Goal: Register for event/course

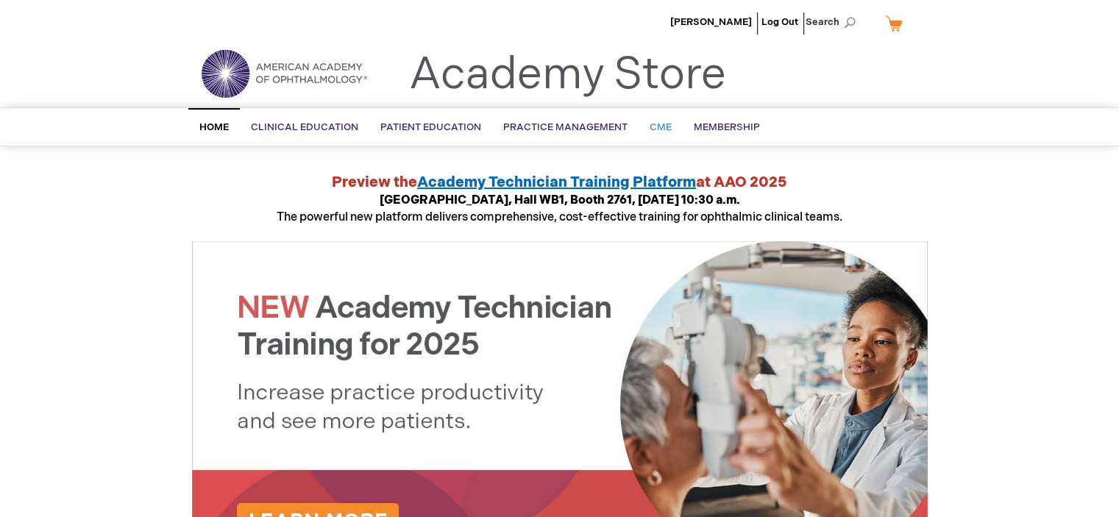
click at [654, 124] on span "CME" at bounding box center [661, 127] width 22 height 12
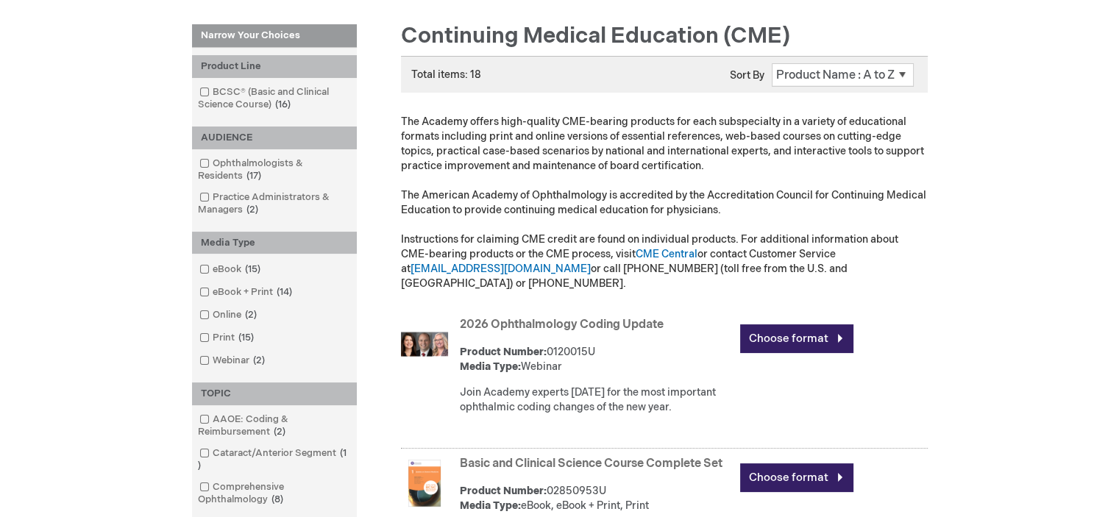
scroll to position [221, 0]
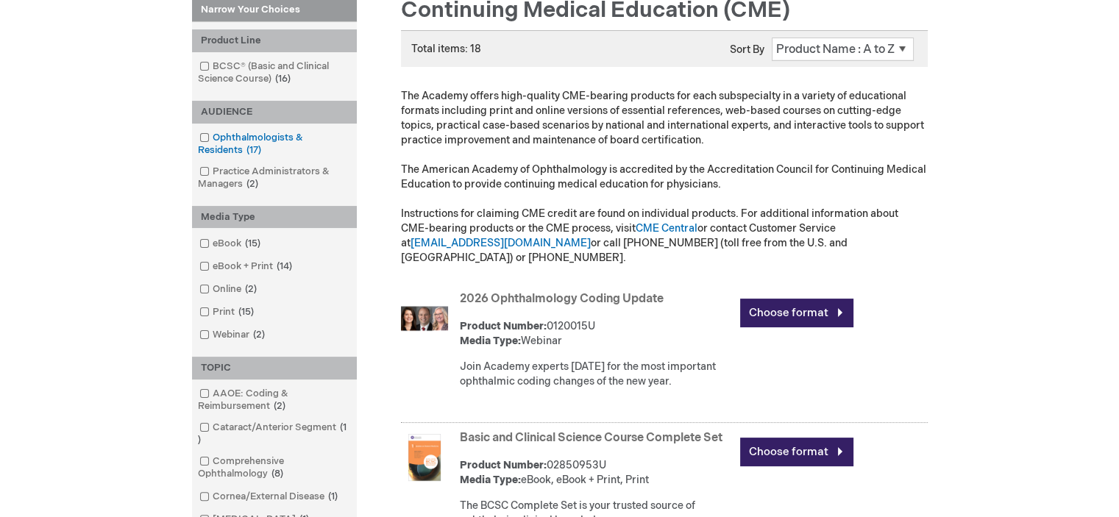
click at [213, 138] on span at bounding box center [213, 138] width 0 height 12
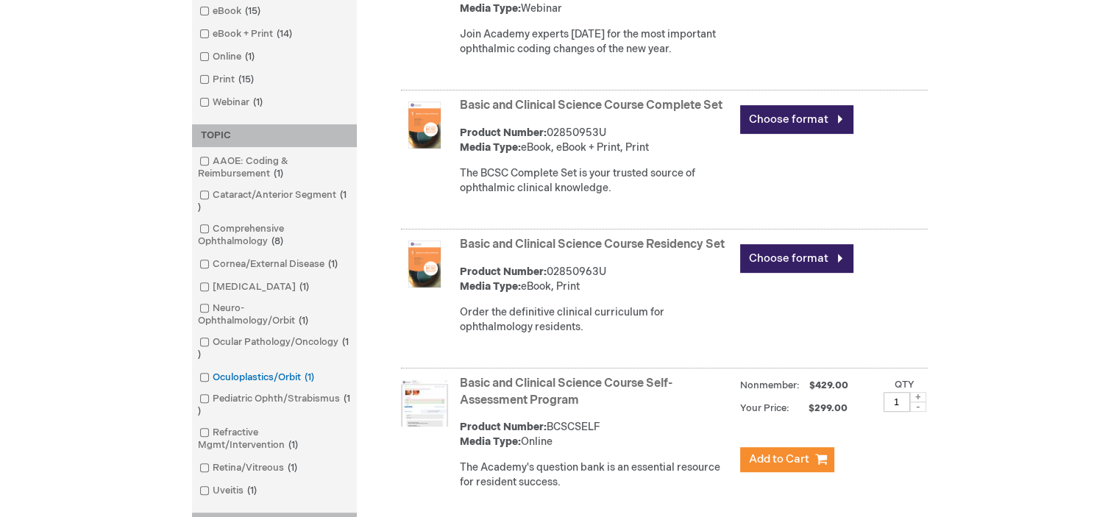
scroll to position [589, 0]
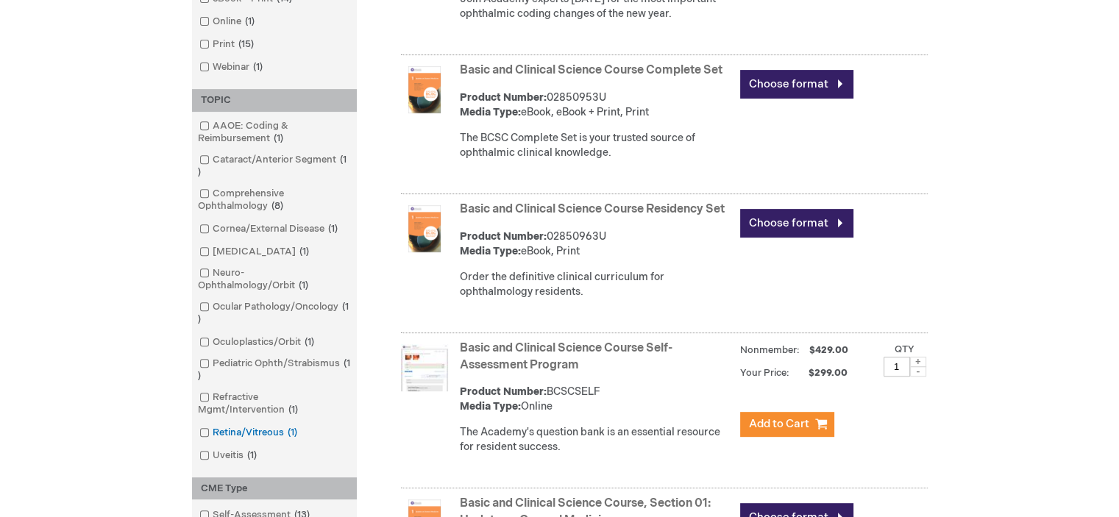
click at [213, 435] on span at bounding box center [213, 433] width 0 height 12
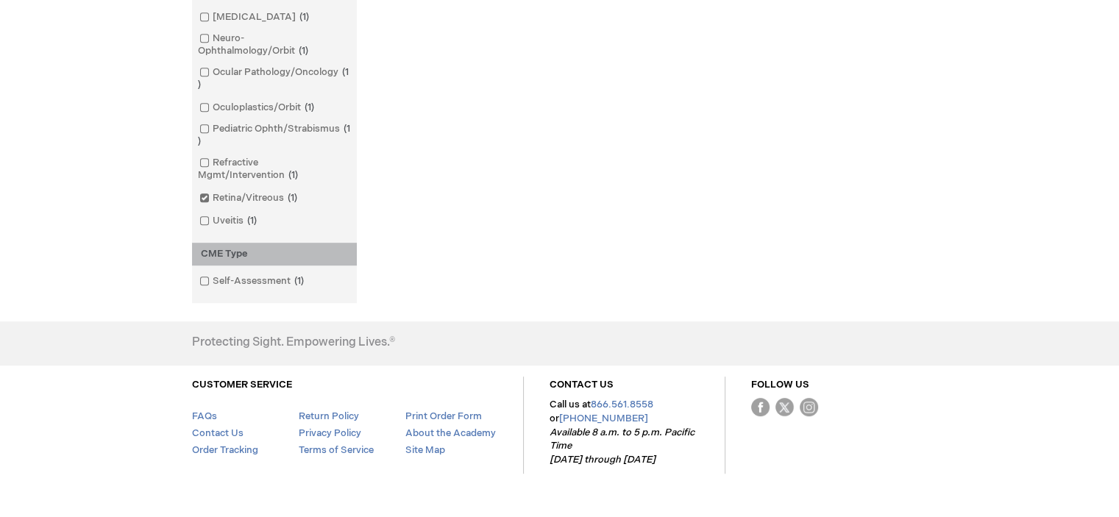
scroll to position [675, 0]
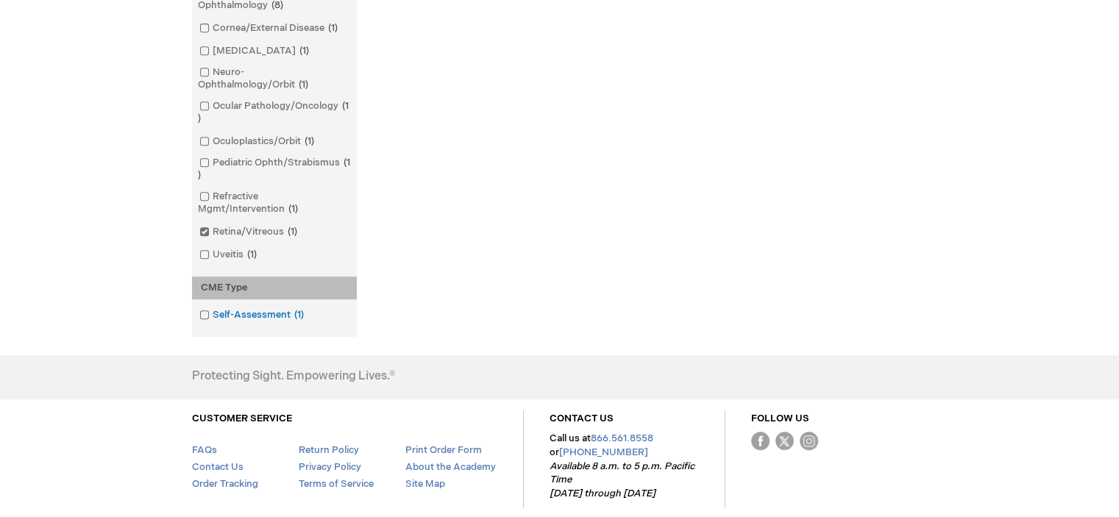
click at [213, 314] on span at bounding box center [213, 315] width 0 height 12
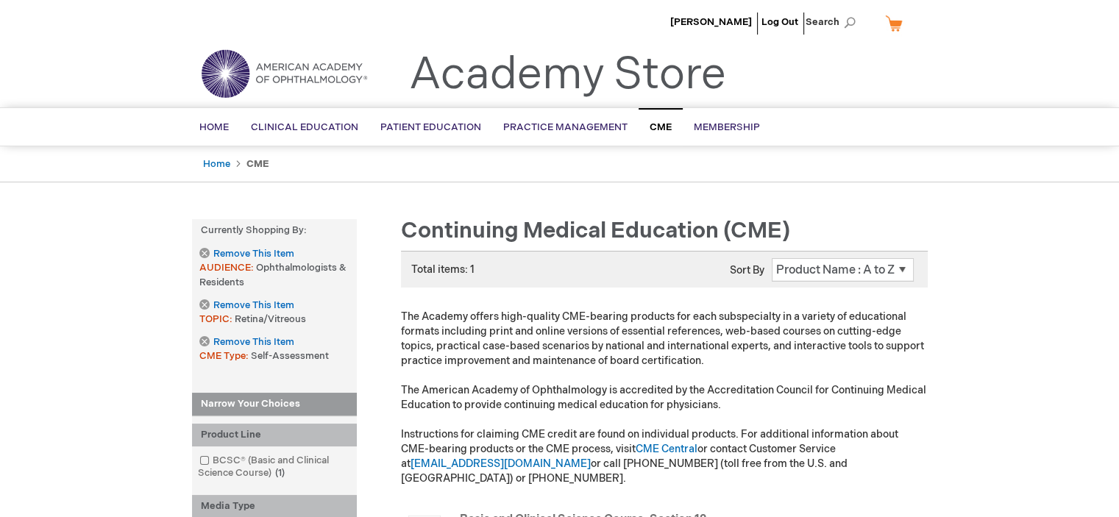
click at [895, 26] on link "My Cart" at bounding box center [899, 23] width 35 height 26
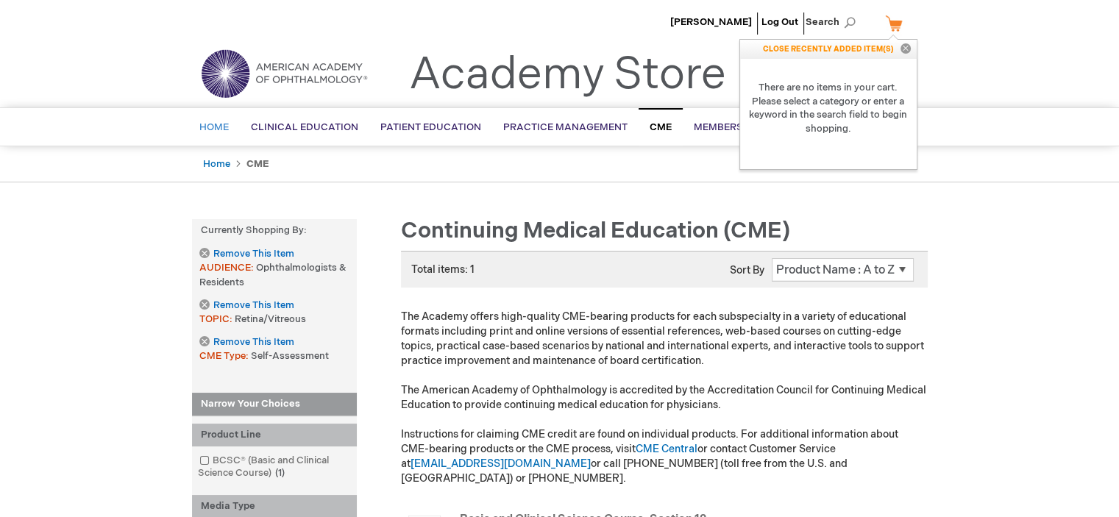
click at [218, 125] on span "Home" at bounding box center [213, 127] width 29 height 12
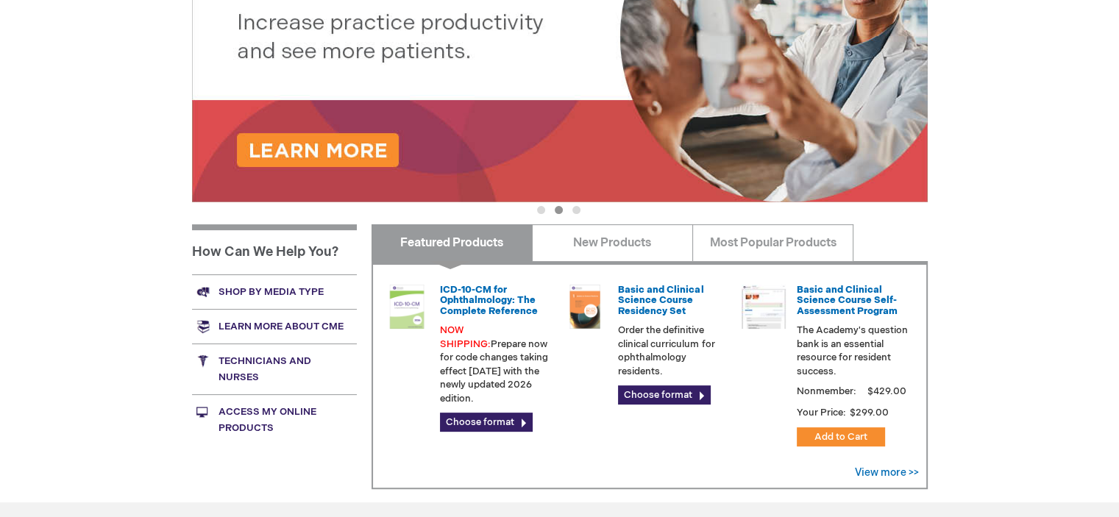
scroll to position [368, 0]
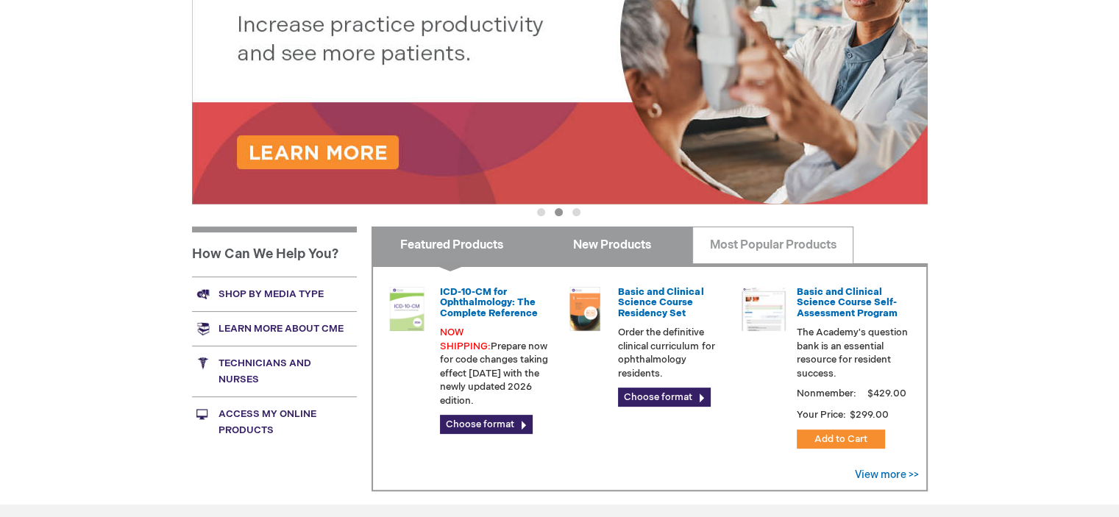
click at [637, 247] on link "New Products" at bounding box center [612, 245] width 161 height 37
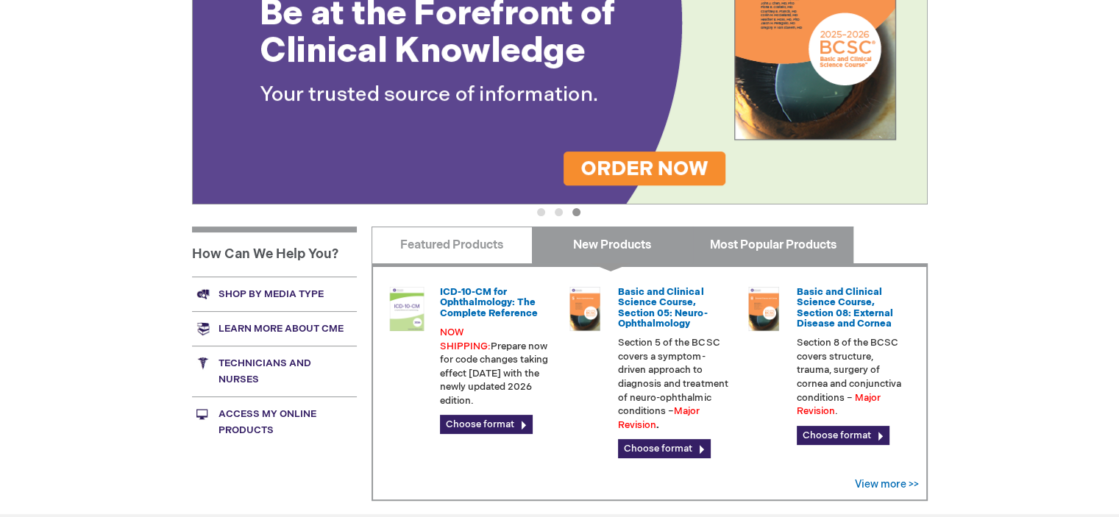
click at [767, 249] on link "Most Popular Products" at bounding box center [772, 245] width 161 height 37
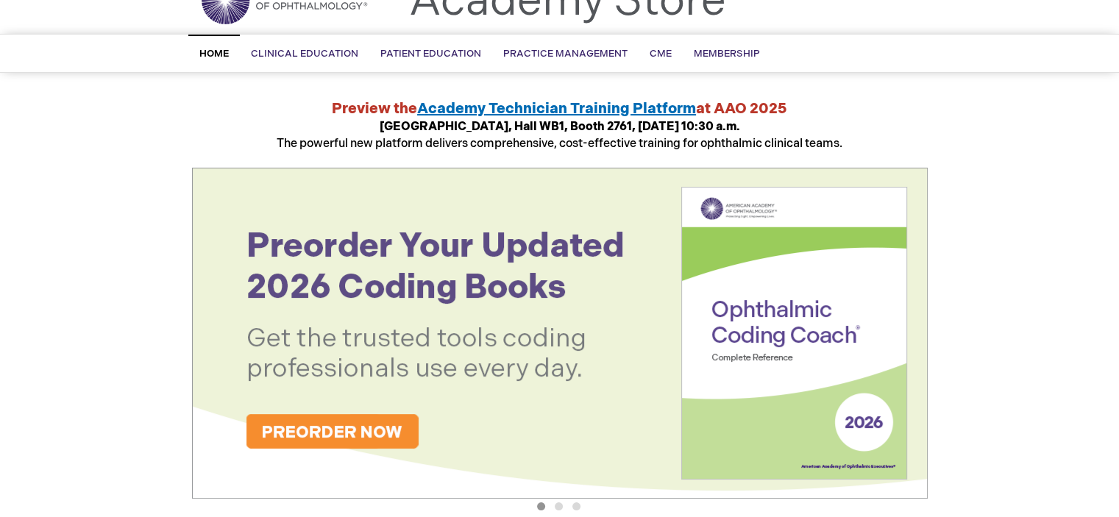
scroll to position [0, 0]
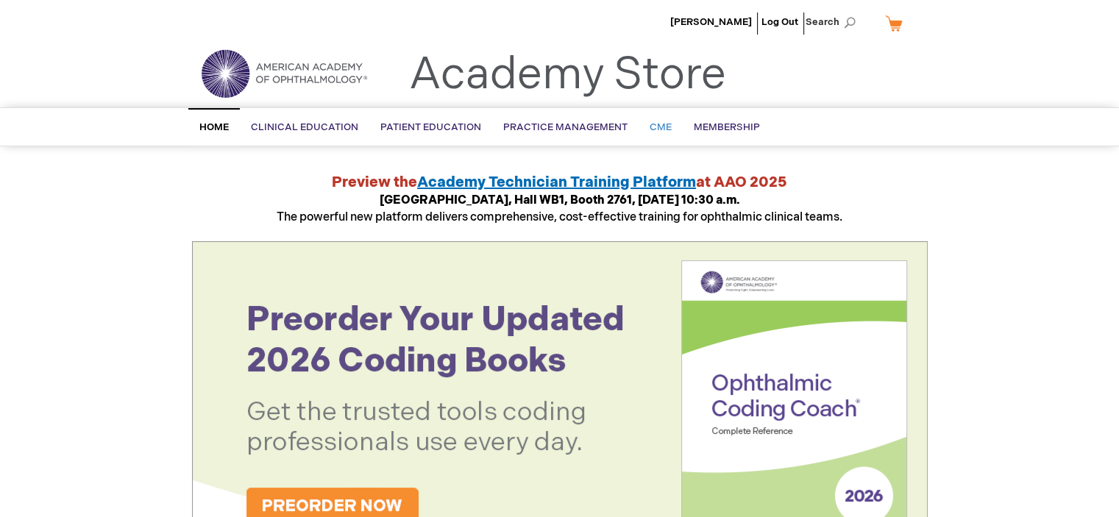
click at [652, 123] on span "CME" at bounding box center [661, 127] width 22 height 12
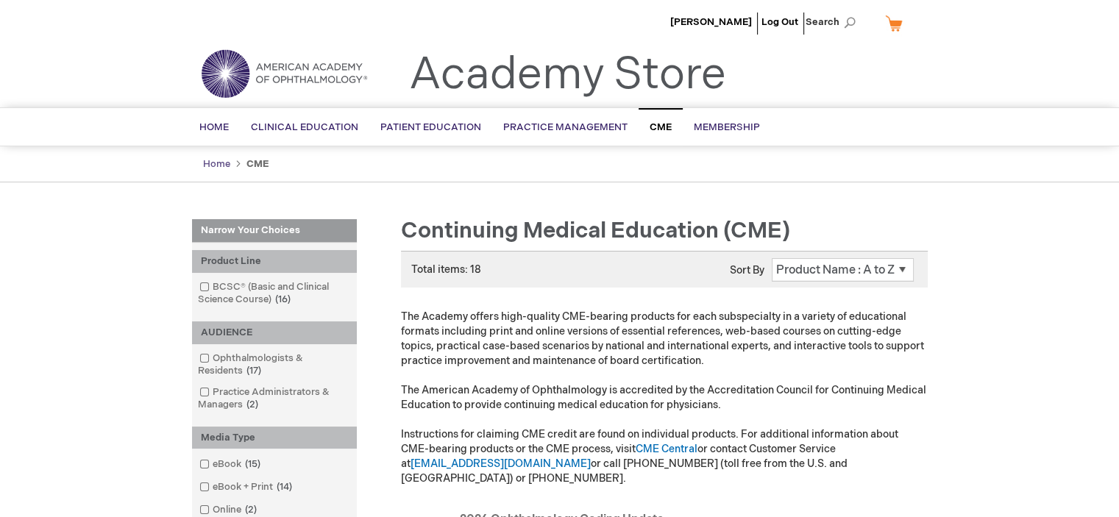
click at [216, 161] on link "Home" at bounding box center [216, 164] width 27 height 12
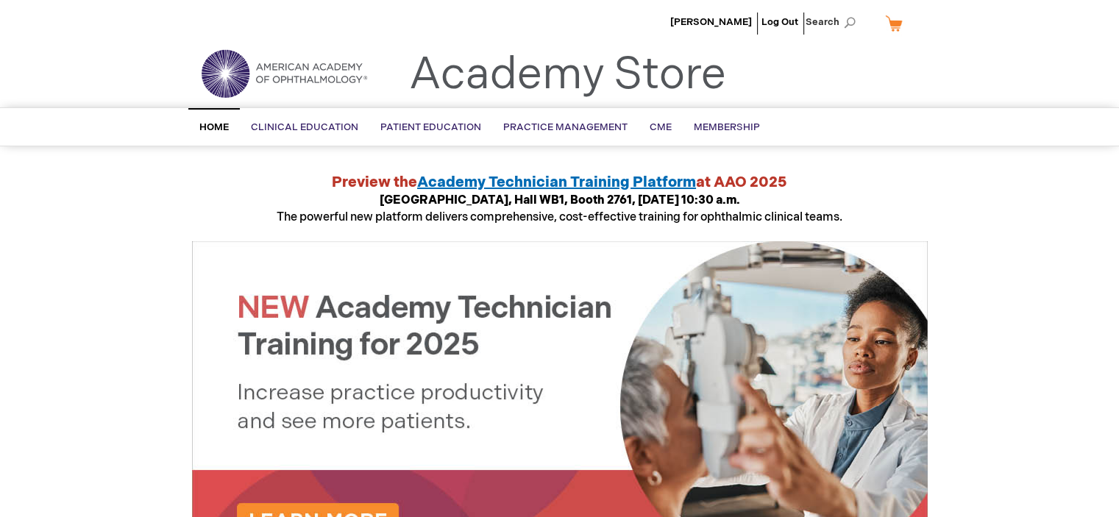
click at [316, 68] on img at bounding box center [284, 73] width 177 height 53
